Goal: Register for event/course

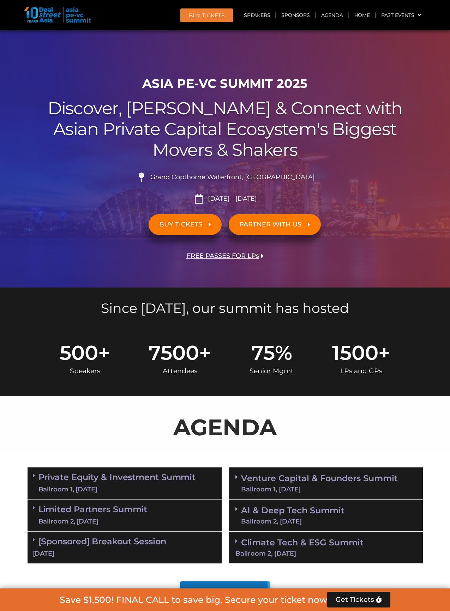
click at [199, 223] on span "BUY TICKETS" at bounding box center [180, 224] width 43 height 7
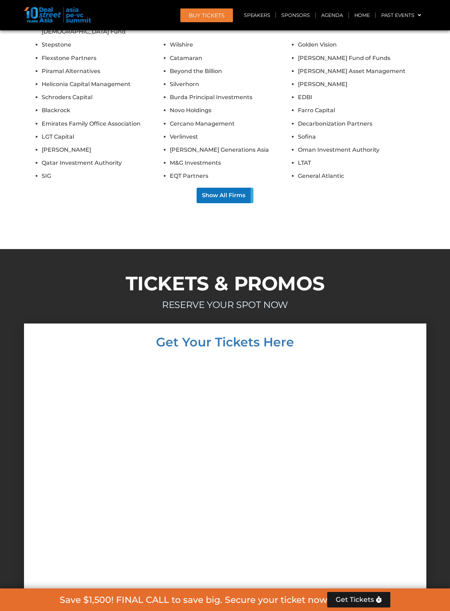
scroll to position [6134, 0]
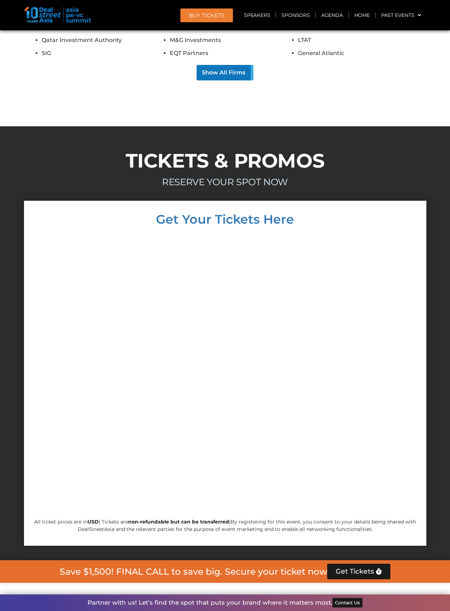
scroll to position [6271, 0]
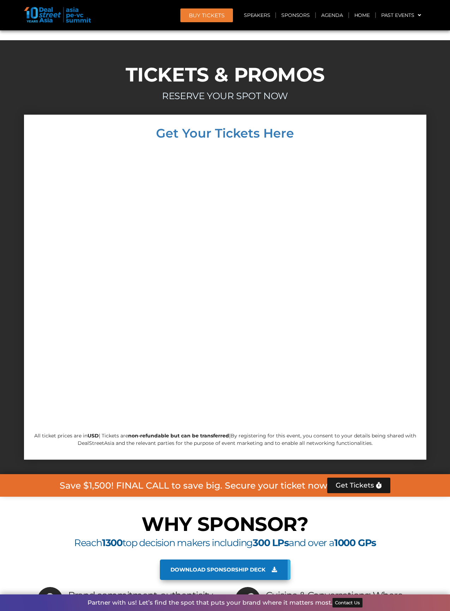
click at [241, 567] on span "Download sponsorship deck" at bounding box center [217, 570] width 95 height 6
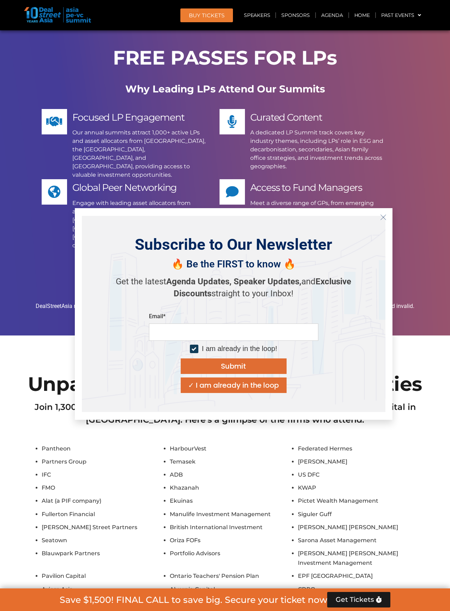
scroll to position [5351, 0]
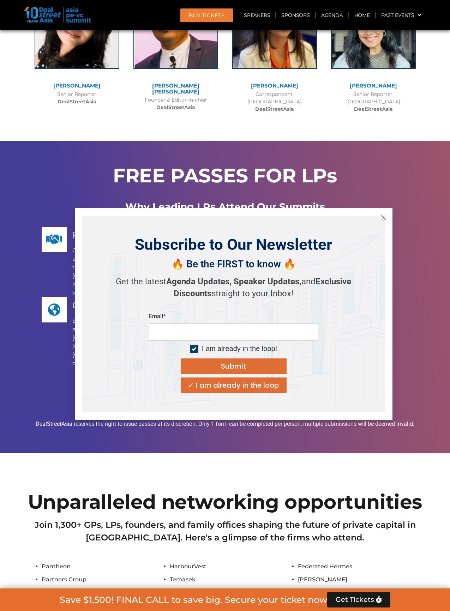
click at [383, 216] on icon "Close" at bounding box center [383, 217] width 6 height 6
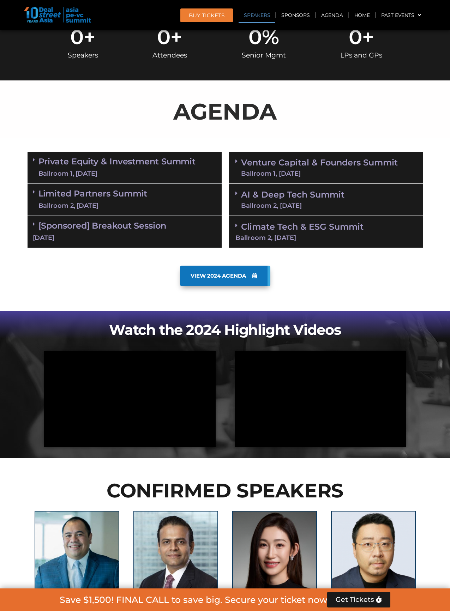
scroll to position [0, 0]
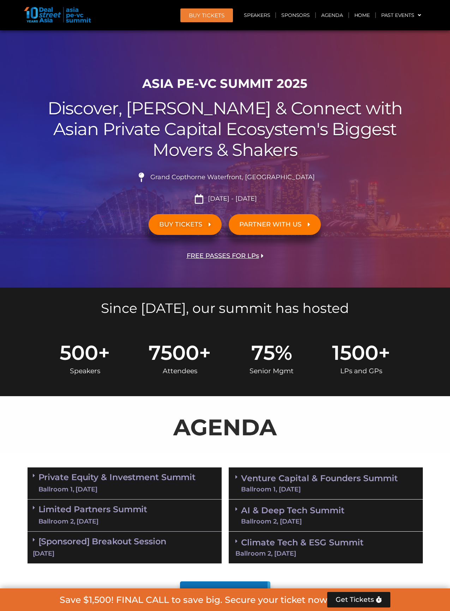
click at [220, 253] on span "FREE PASSES FOR LPs" at bounding box center [223, 256] width 72 height 7
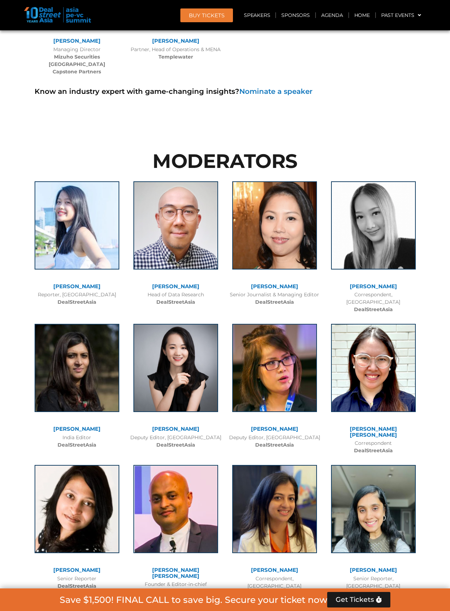
scroll to position [5339, 0]
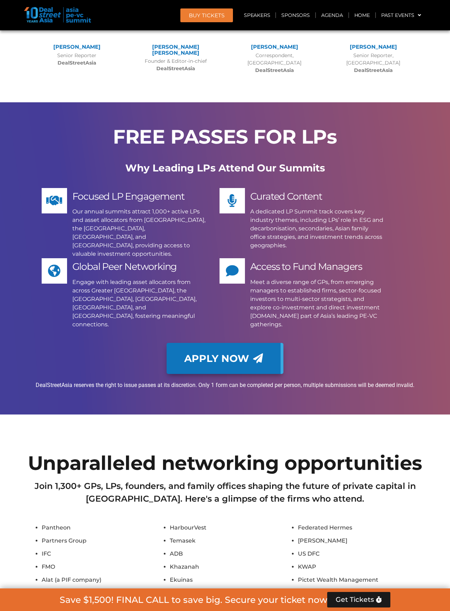
click at [215, 343] on link "Apply Now" at bounding box center [225, 358] width 117 height 31
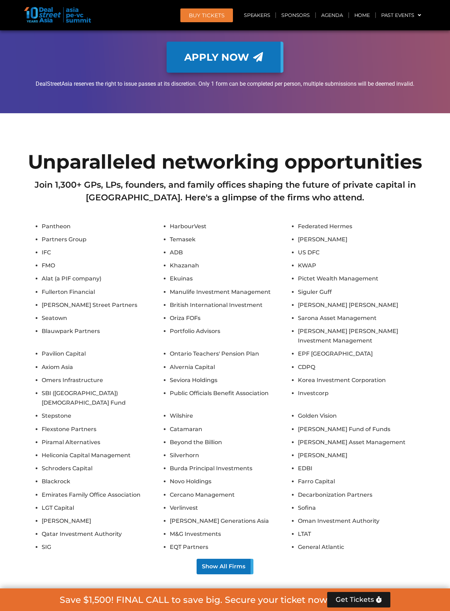
scroll to position [6438, 0]
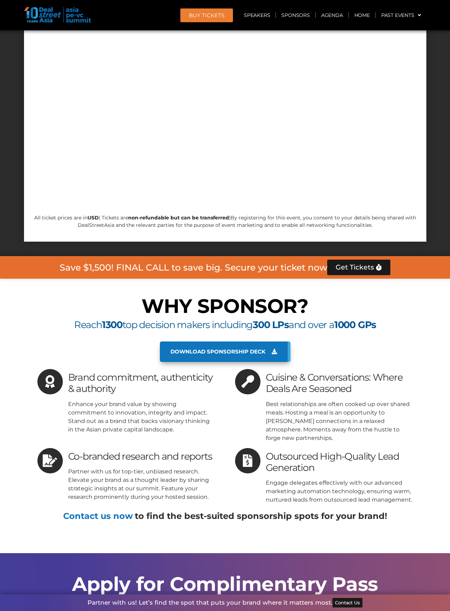
click at [228, 341] on link "Download sponsorship deck" at bounding box center [225, 351] width 131 height 20
